Goal: Information Seeking & Learning: Find specific fact

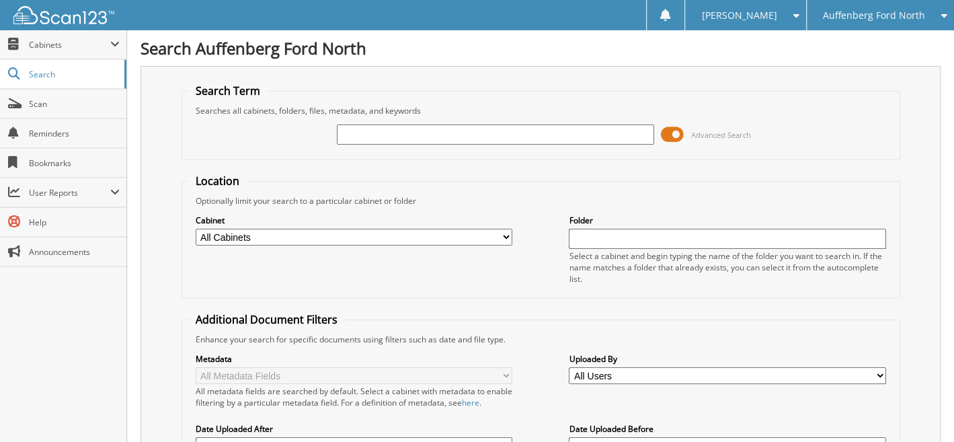
click at [837, 13] on span "Auffenberg Ford North" at bounding box center [874, 15] width 102 height 8
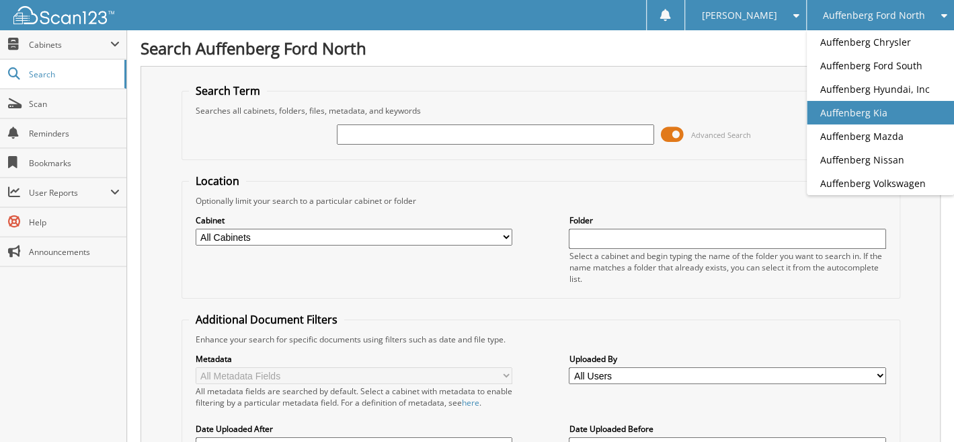
click at [840, 114] on link "Auffenberg Kia" at bounding box center [880, 113] width 147 height 24
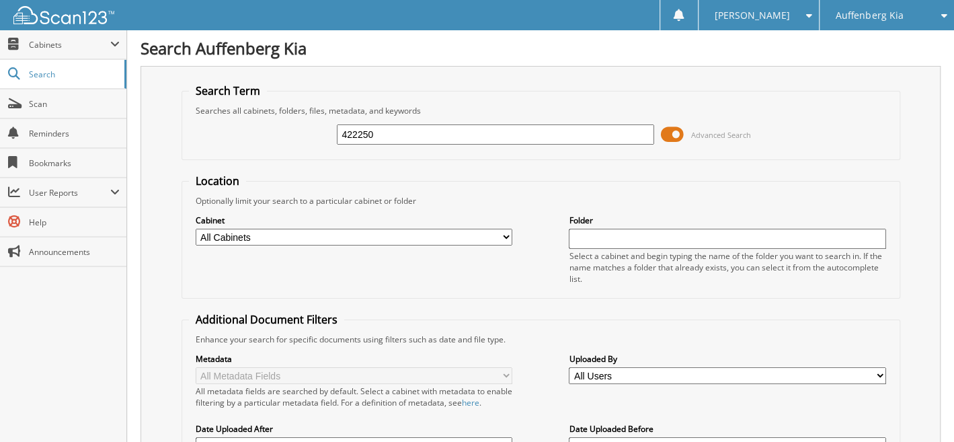
type input "422250"
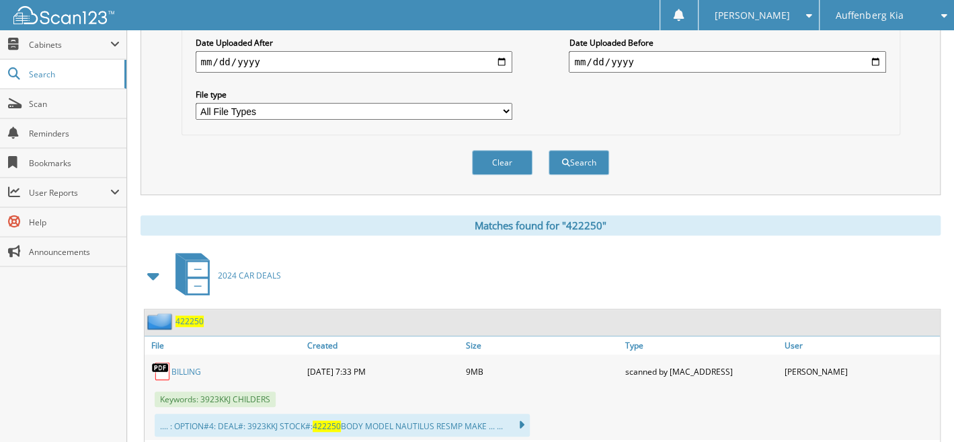
click at [194, 315] on span "422250" at bounding box center [190, 320] width 28 height 11
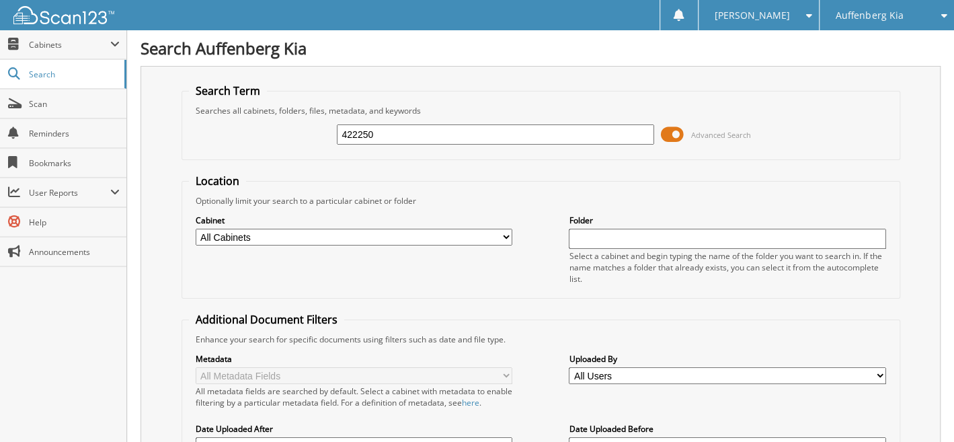
type input "422250"
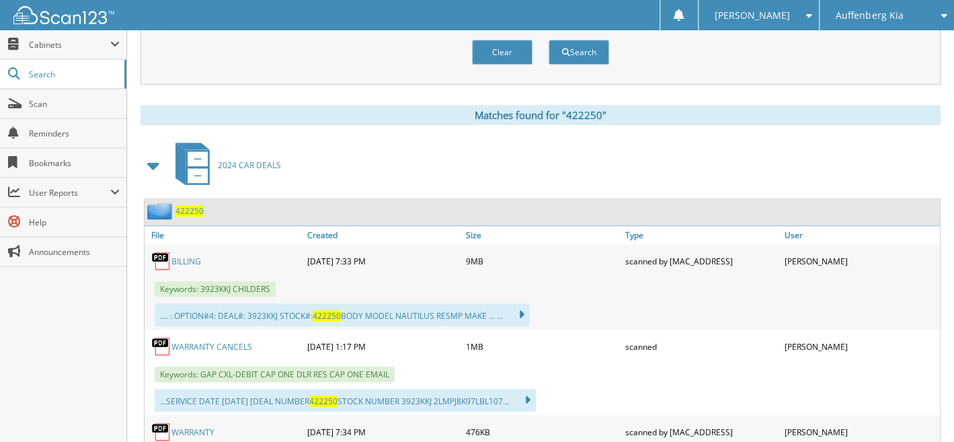
scroll to position [659, 0]
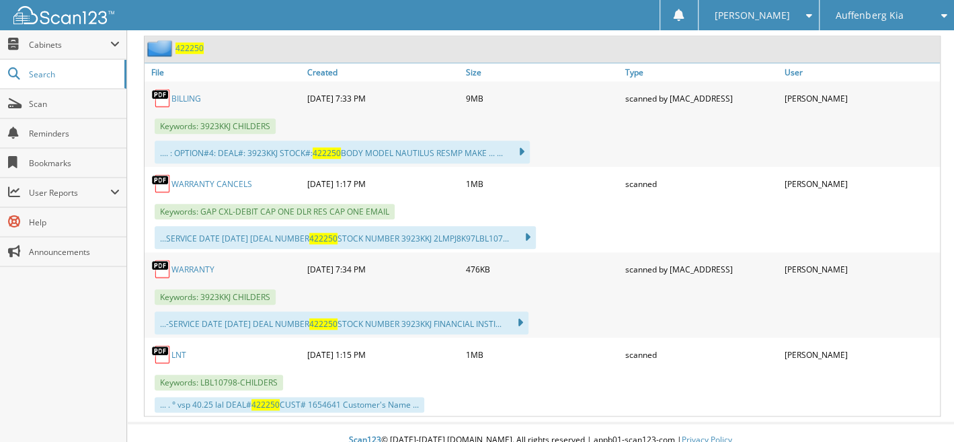
click at [230, 178] on link "WARRANTY CANCELS" at bounding box center [211, 183] width 81 height 11
click at [45, 101] on span "Scan" at bounding box center [74, 103] width 91 height 11
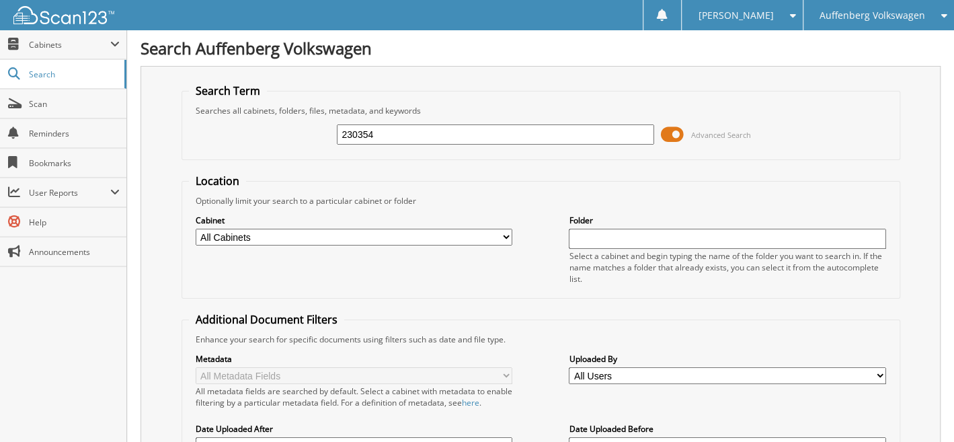
type input "230354"
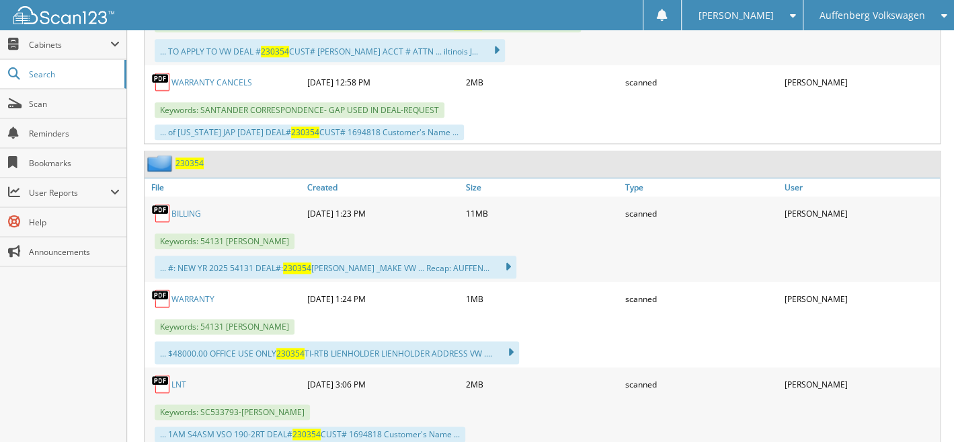
scroll to position [773, 0]
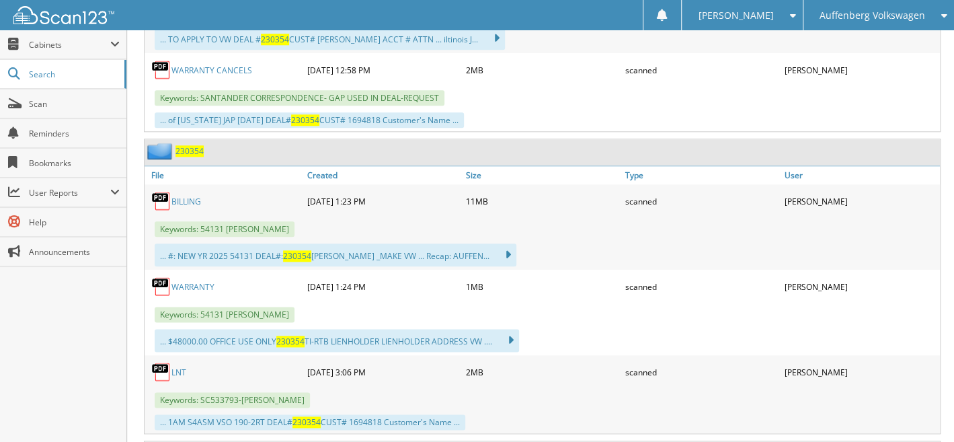
click at [192, 145] on span "230354" at bounding box center [190, 150] width 28 height 11
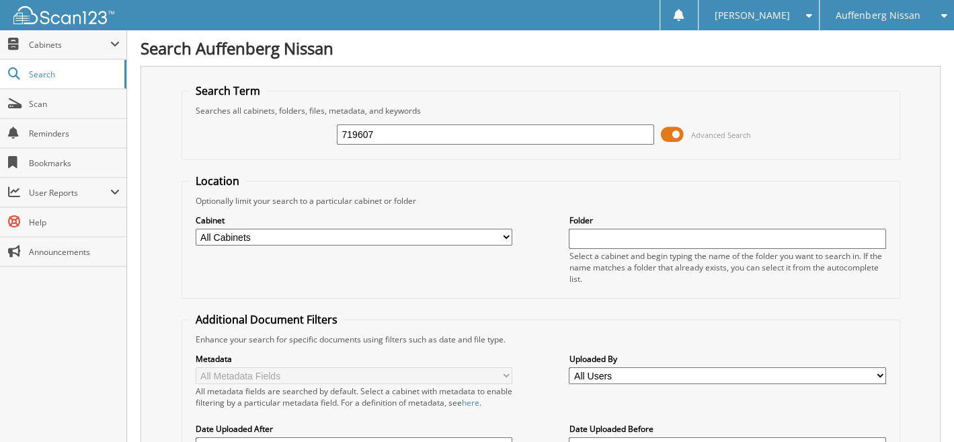
type input "719607"
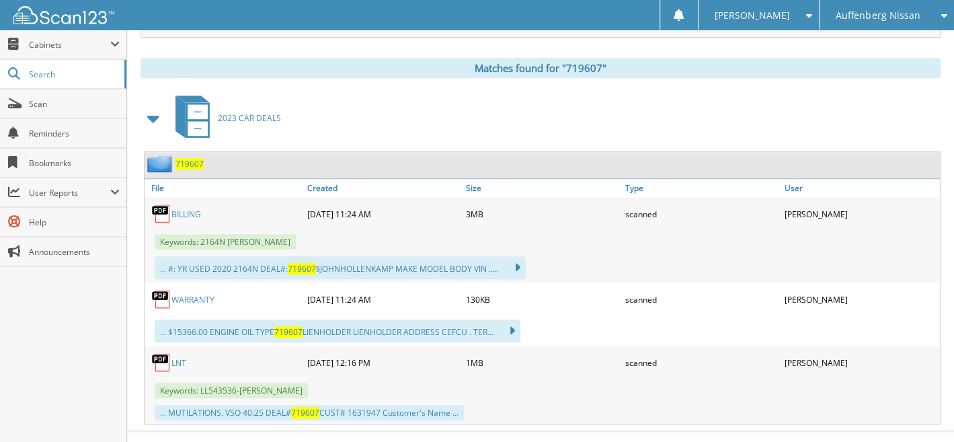
scroll to position [553, 0]
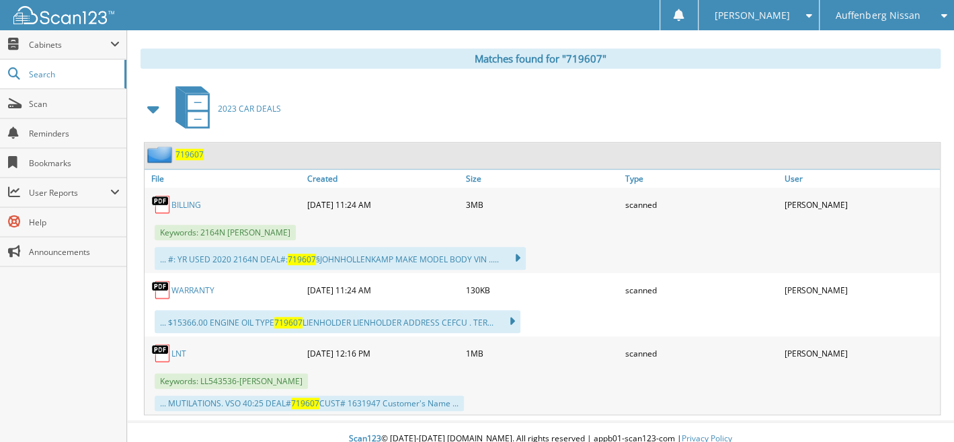
click at [188, 149] on span "719607" at bounding box center [190, 154] width 28 height 11
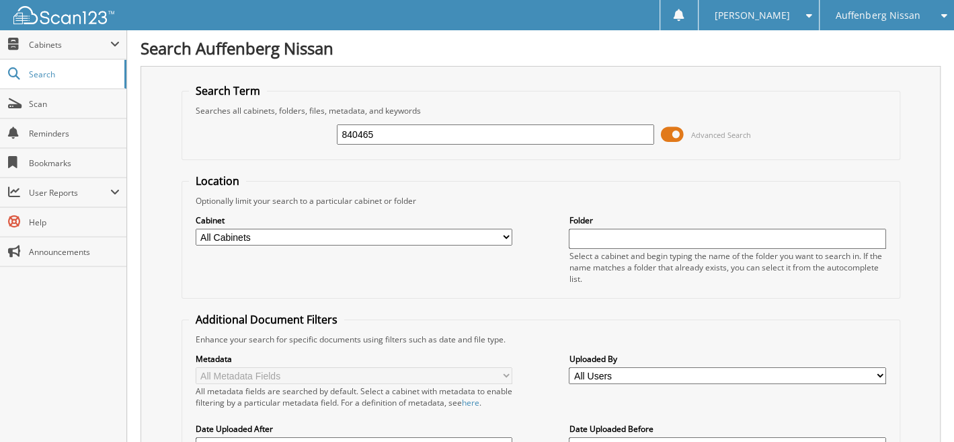
type input "840465"
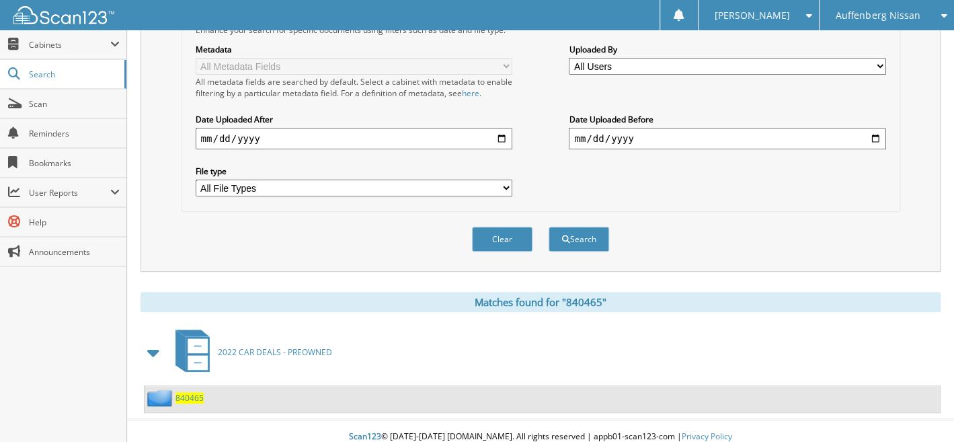
click at [195, 392] on span "840465" at bounding box center [190, 397] width 28 height 11
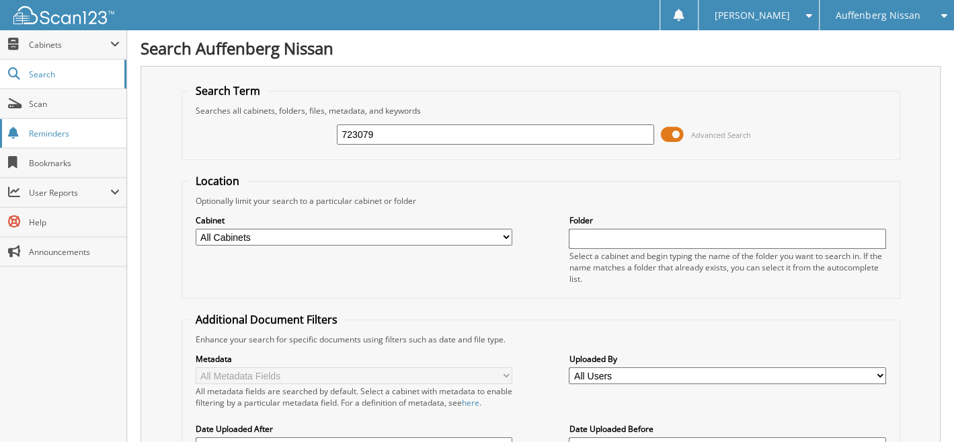
type input "723079"
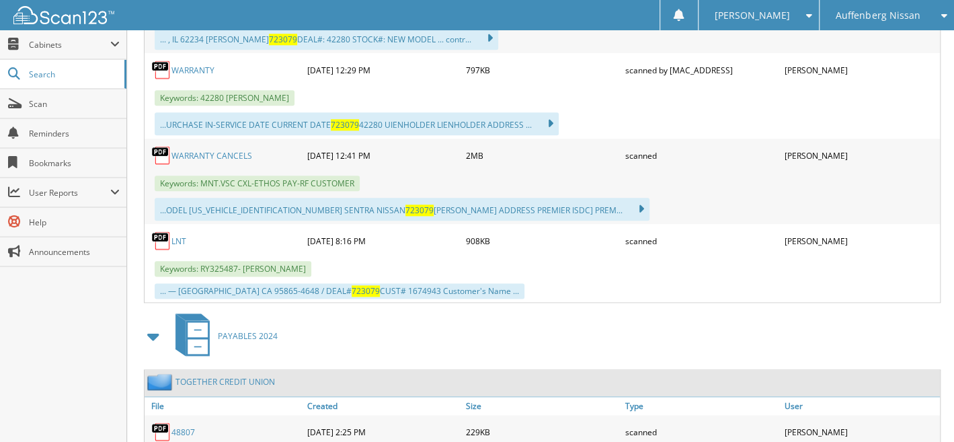
scroll to position [386, 0]
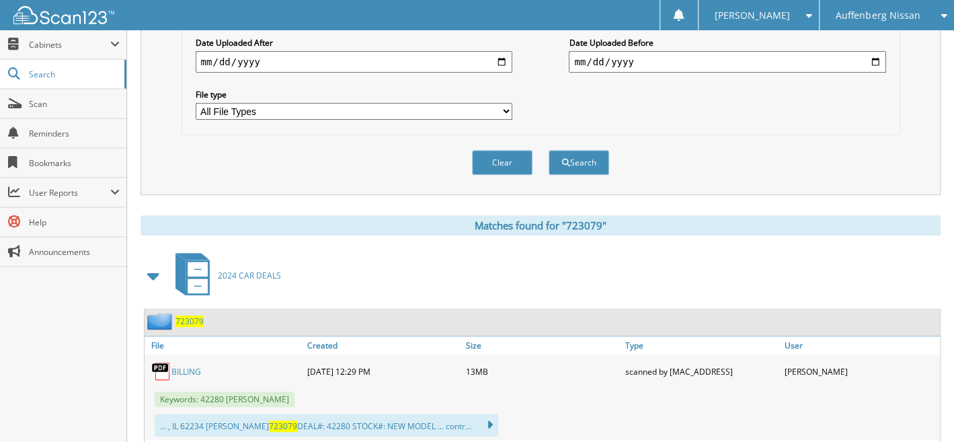
click at [193, 315] on span "723079" at bounding box center [190, 320] width 28 height 11
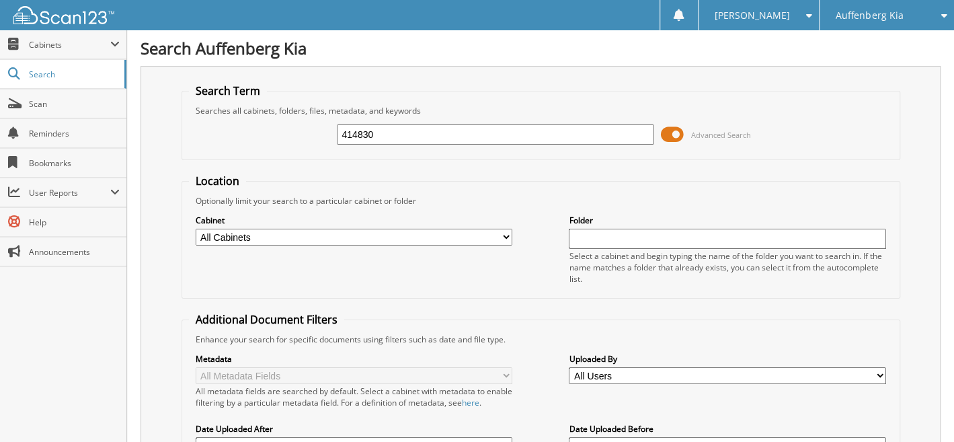
type input "414830"
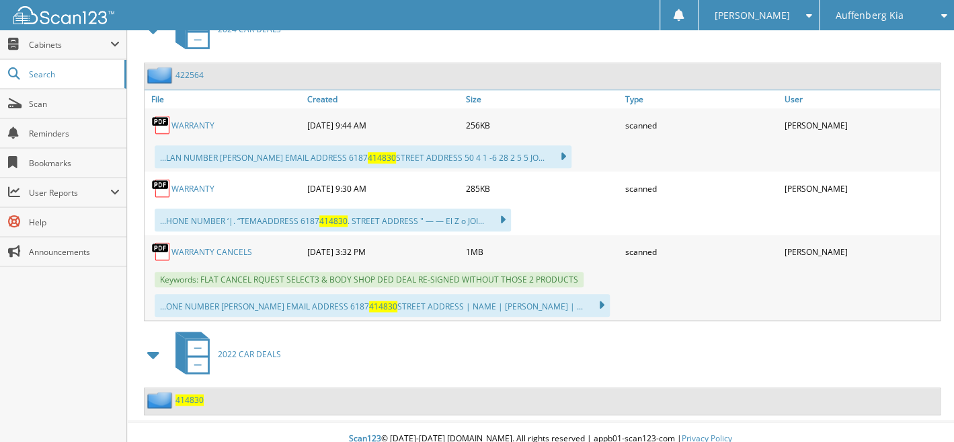
click at [189, 394] on span "414830" at bounding box center [190, 399] width 28 height 11
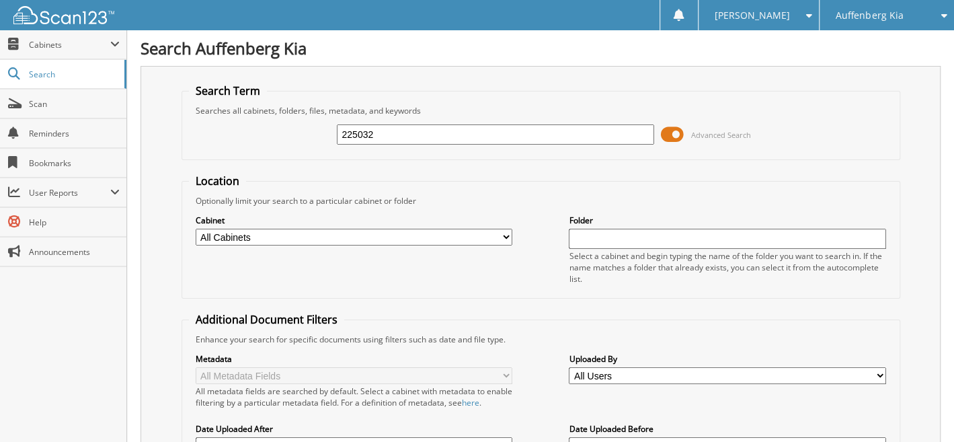
type input "225032"
click at [874, 15] on span "Auffenberg Kia" at bounding box center [869, 15] width 67 height 8
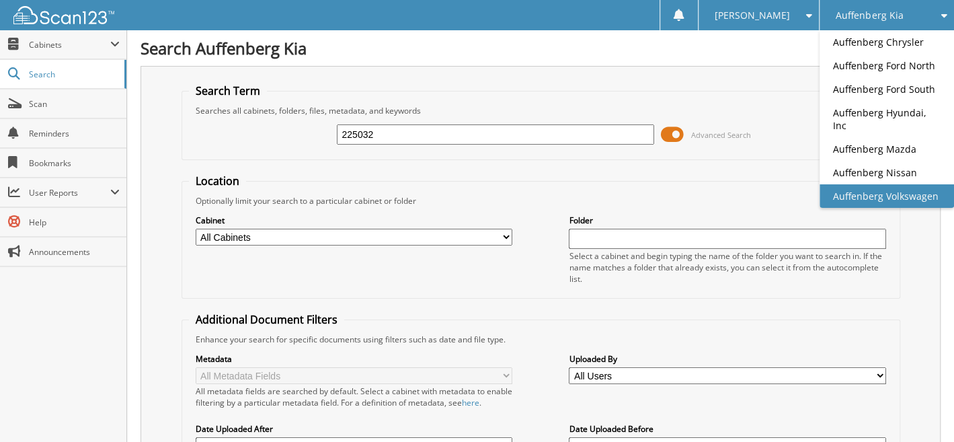
click at [870, 184] on link "Auffenberg Volkswagen" at bounding box center [887, 196] width 135 height 24
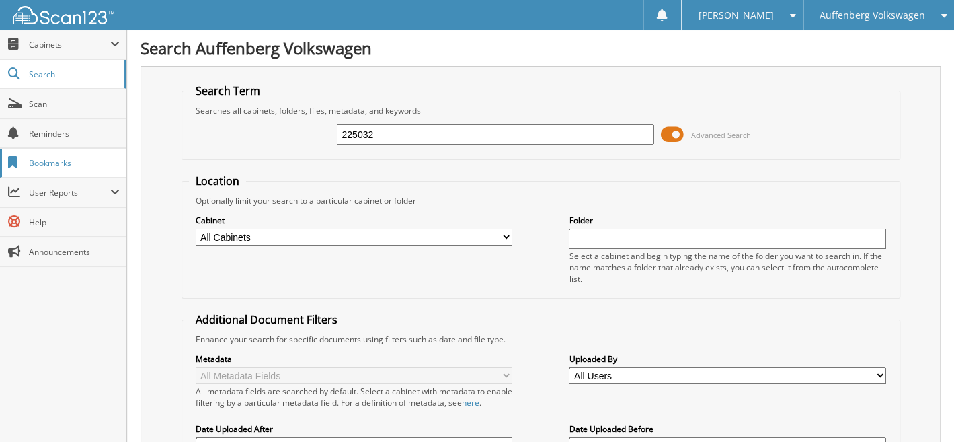
type input "225032"
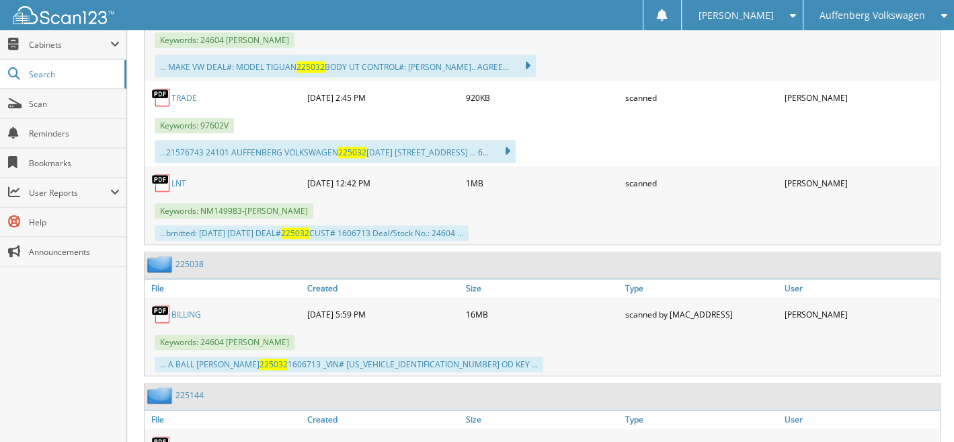
scroll to position [386, 0]
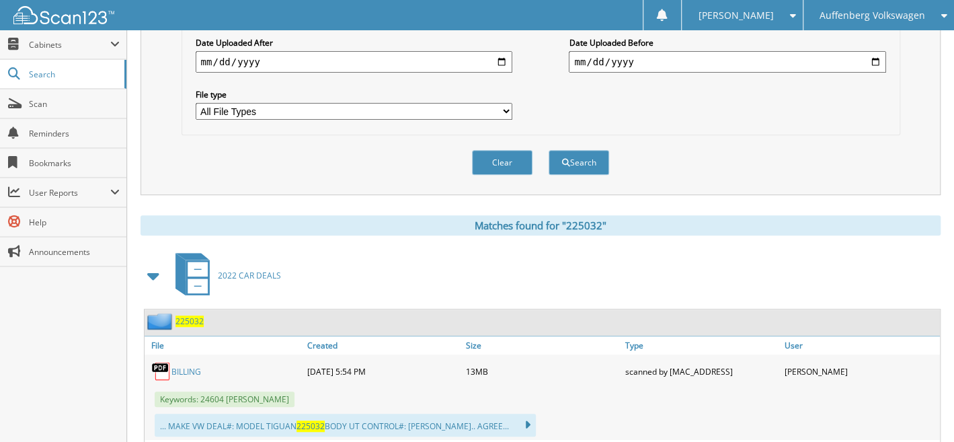
click at [186, 315] on span "225032" at bounding box center [190, 320] width 28 height 11
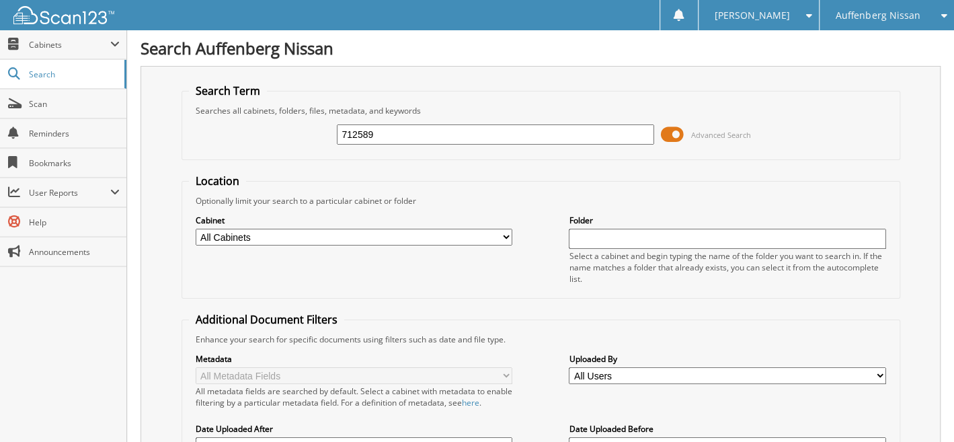
type input "712589"
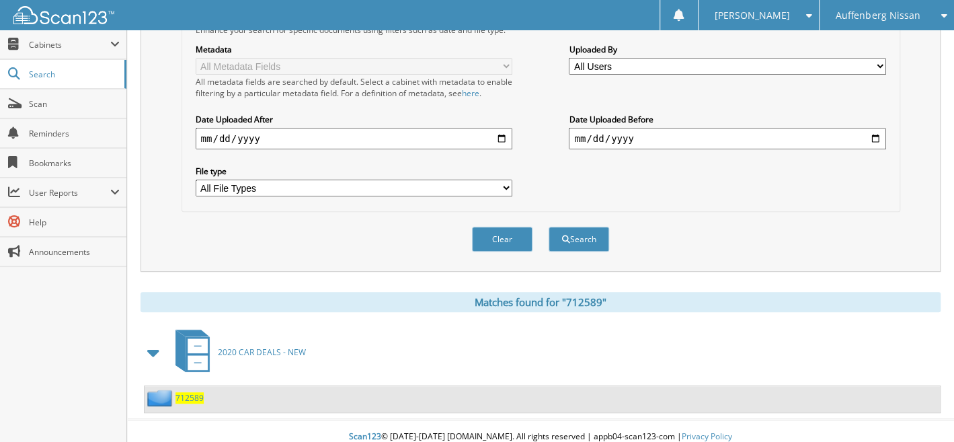
click at [185, 392] on span "712589" at bounding box center [190, 397] width 28 height 11
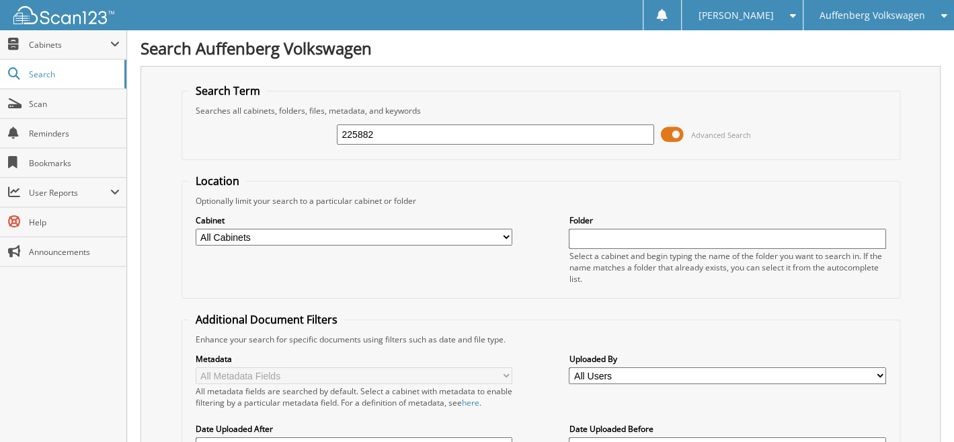
type input "225882"
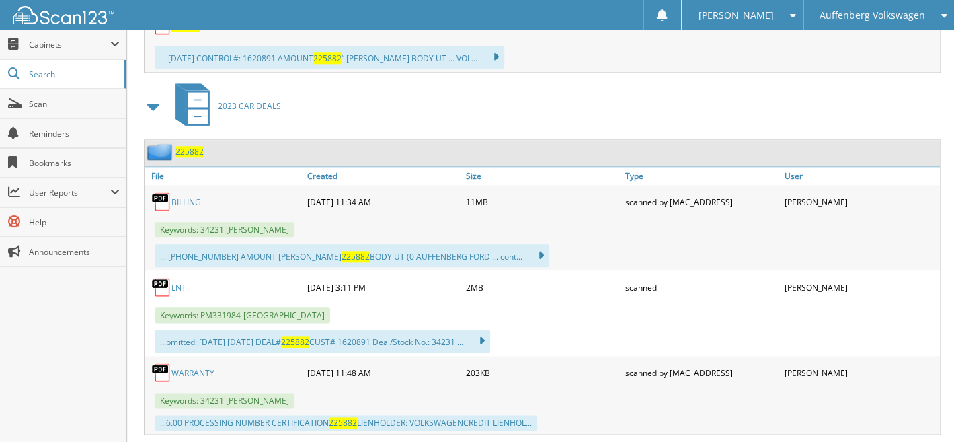
scroll to position [773, 0]
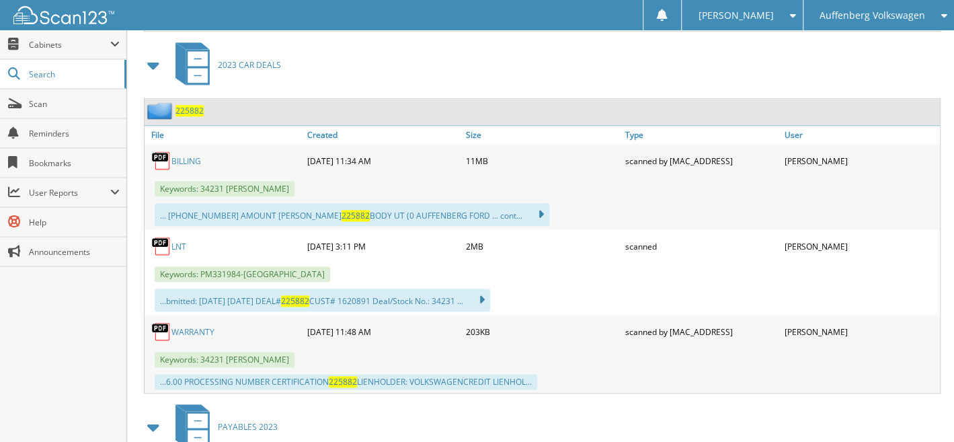
click at [193, 105] on span "225882" at bounding box center [190, 110] width 28 height 11
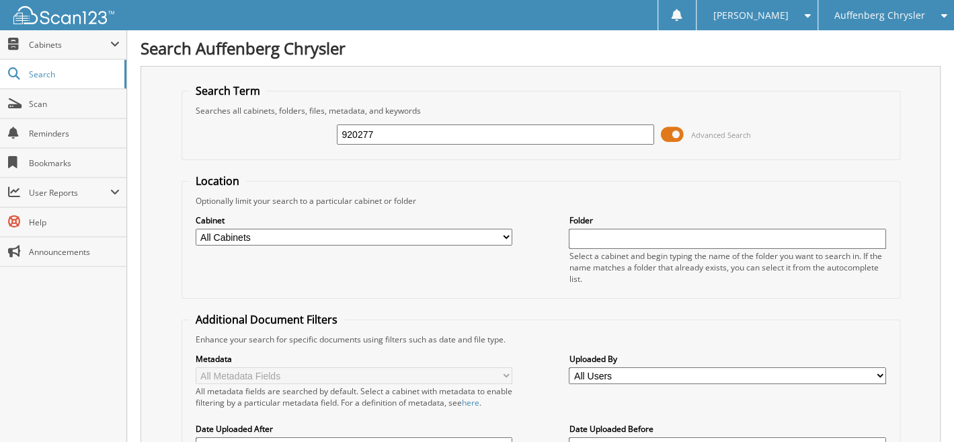
type input "920277"
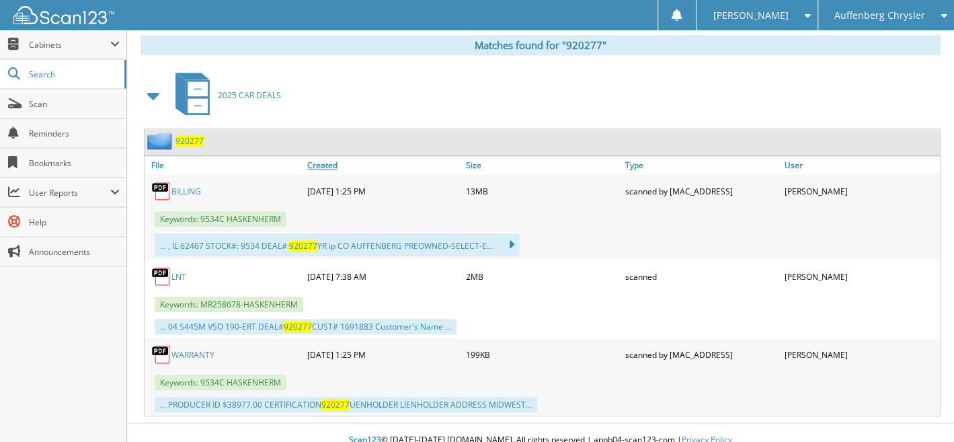
scroll to position [567, 0]
click at [187, 135] on span "920277" at bounding box center [190, 140] width 28 height 11
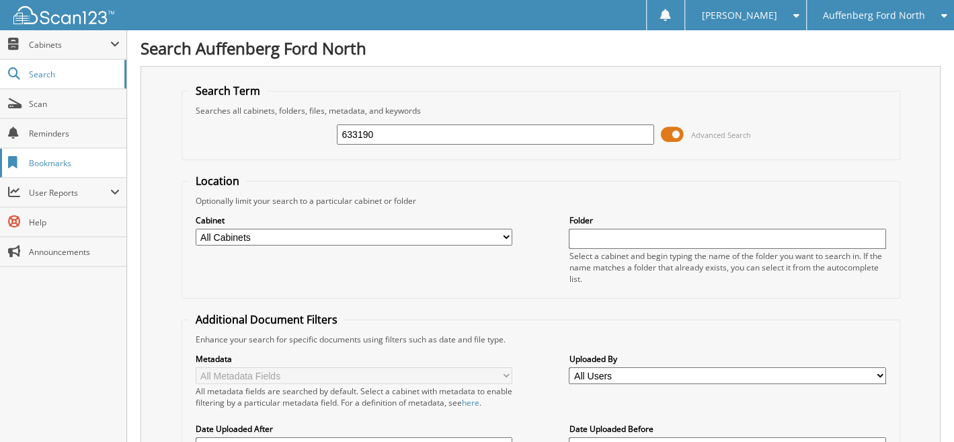
type input "633190"
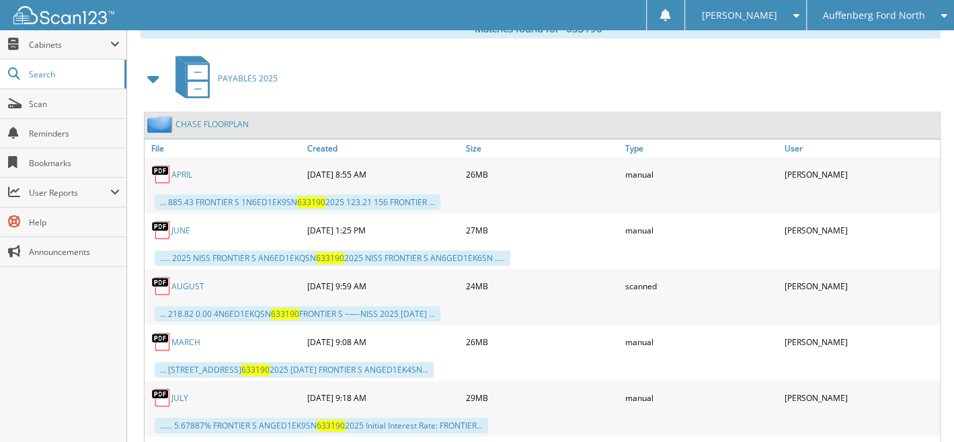
scroll to position [753, 0]
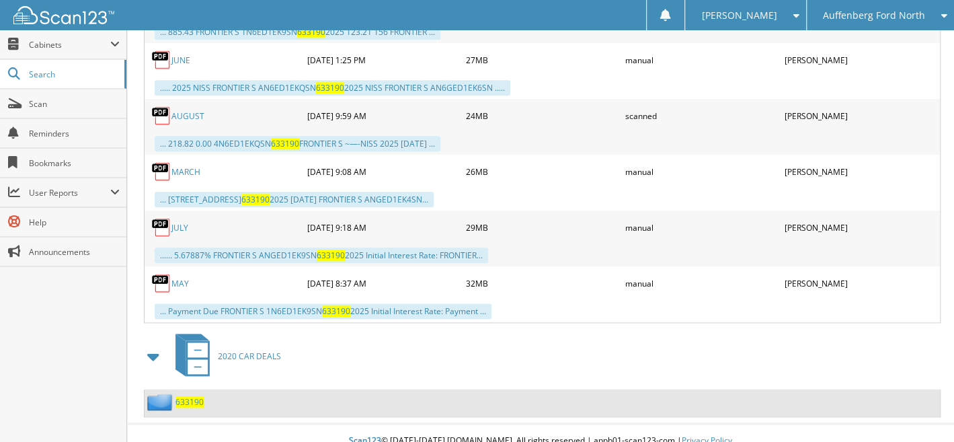
click at [192, 396] on span "633190" at bounding box center [190, 401] width 28 height 11
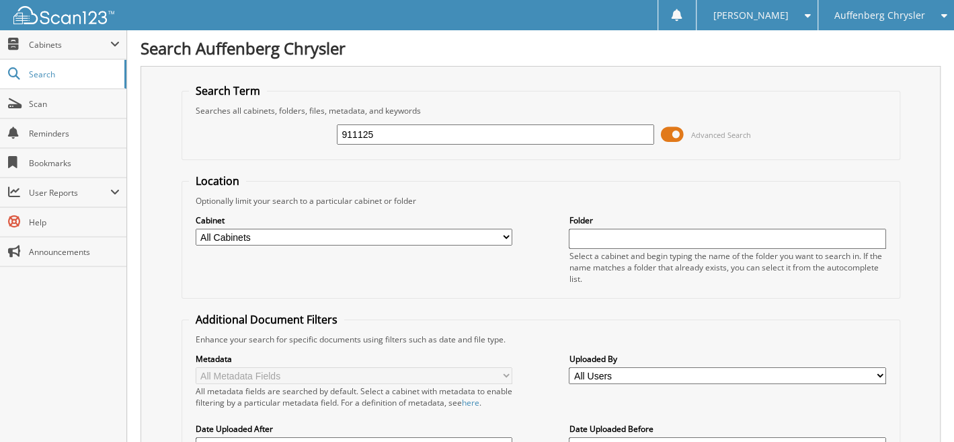
type input "911125"
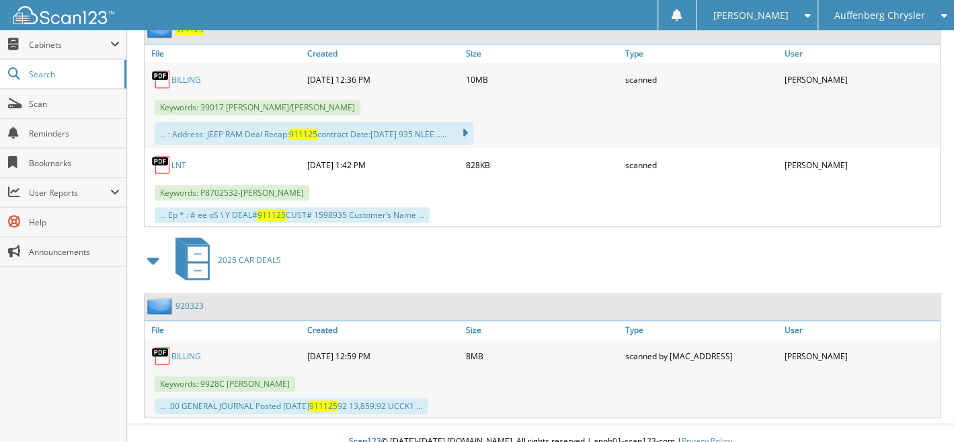
scroll to position [292, 0]
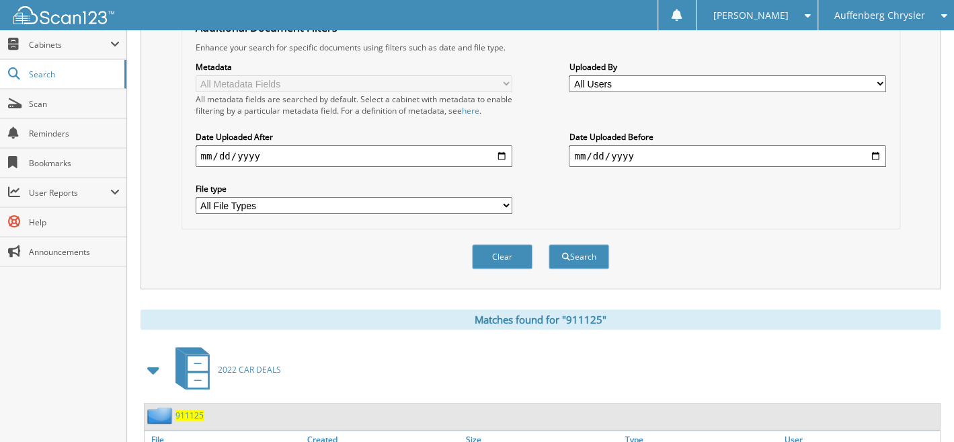
click at [196, 410] on span "911125" at bounding box center [190, 415] width 28 height 11
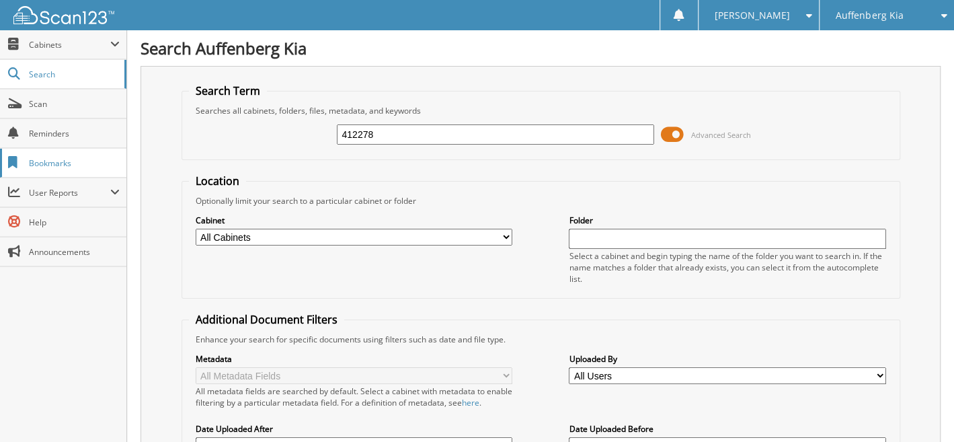
type input "412278"
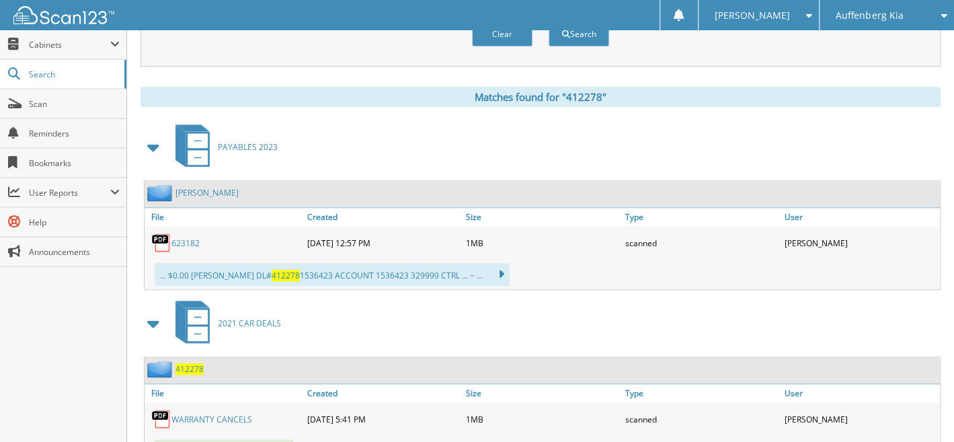
scroll to position [587, 0]
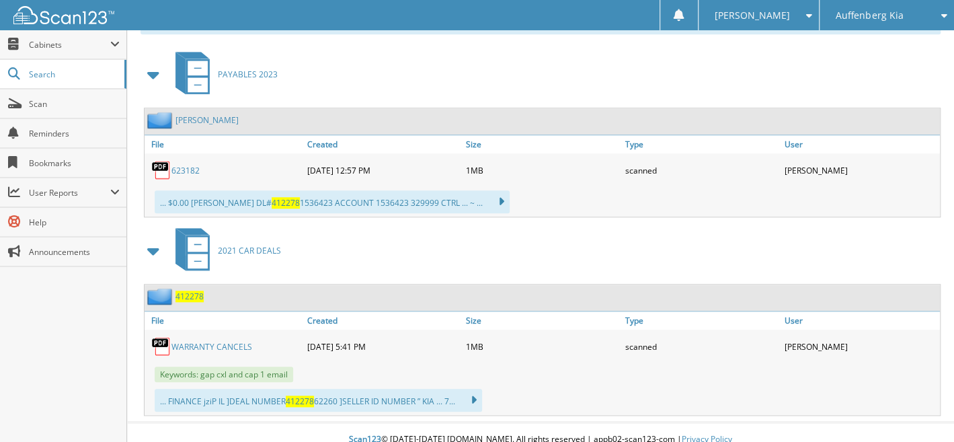
click at [195, 291] on span "412278" at bounding box center [190, 296] width 28 height 11
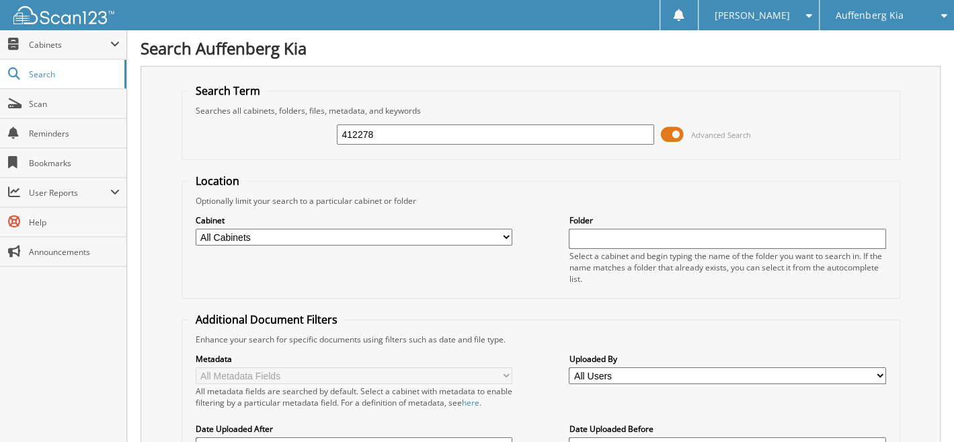
type input "412278"
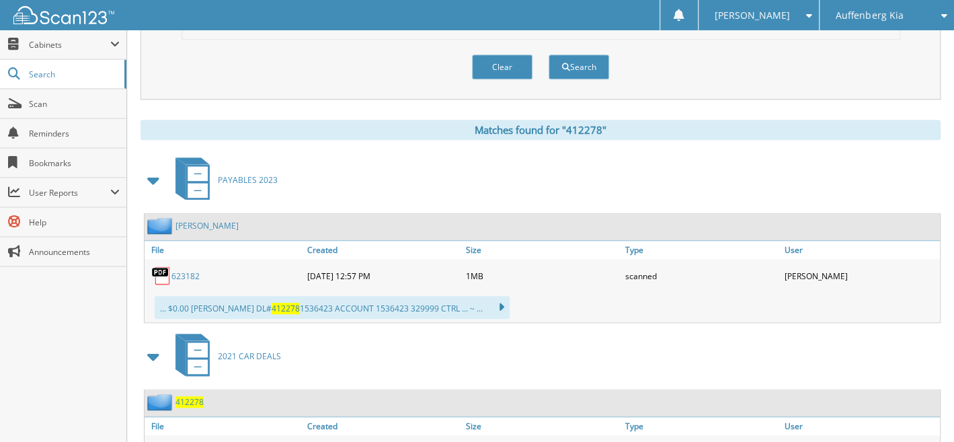
scroll to position [587, 0]
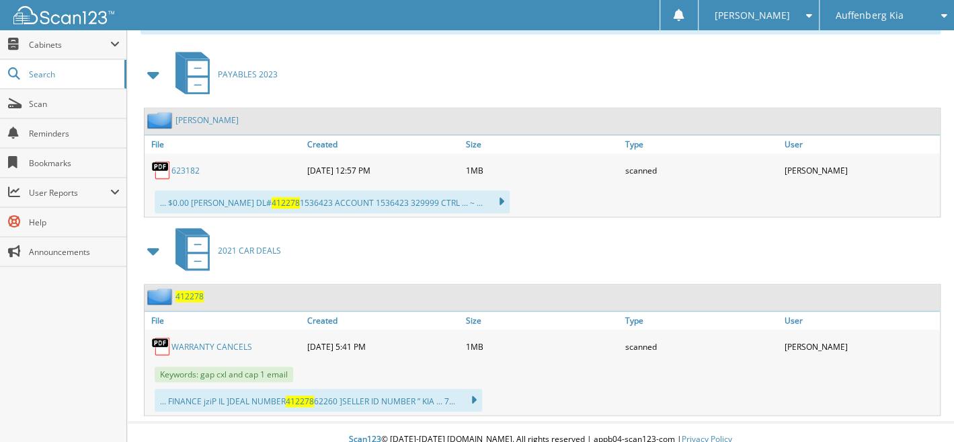
click at [183, 291] on span "412278" at bounding box center [190, 296] width 28 height 11
